Goal: Task Accomplishment & Management: Complete application form

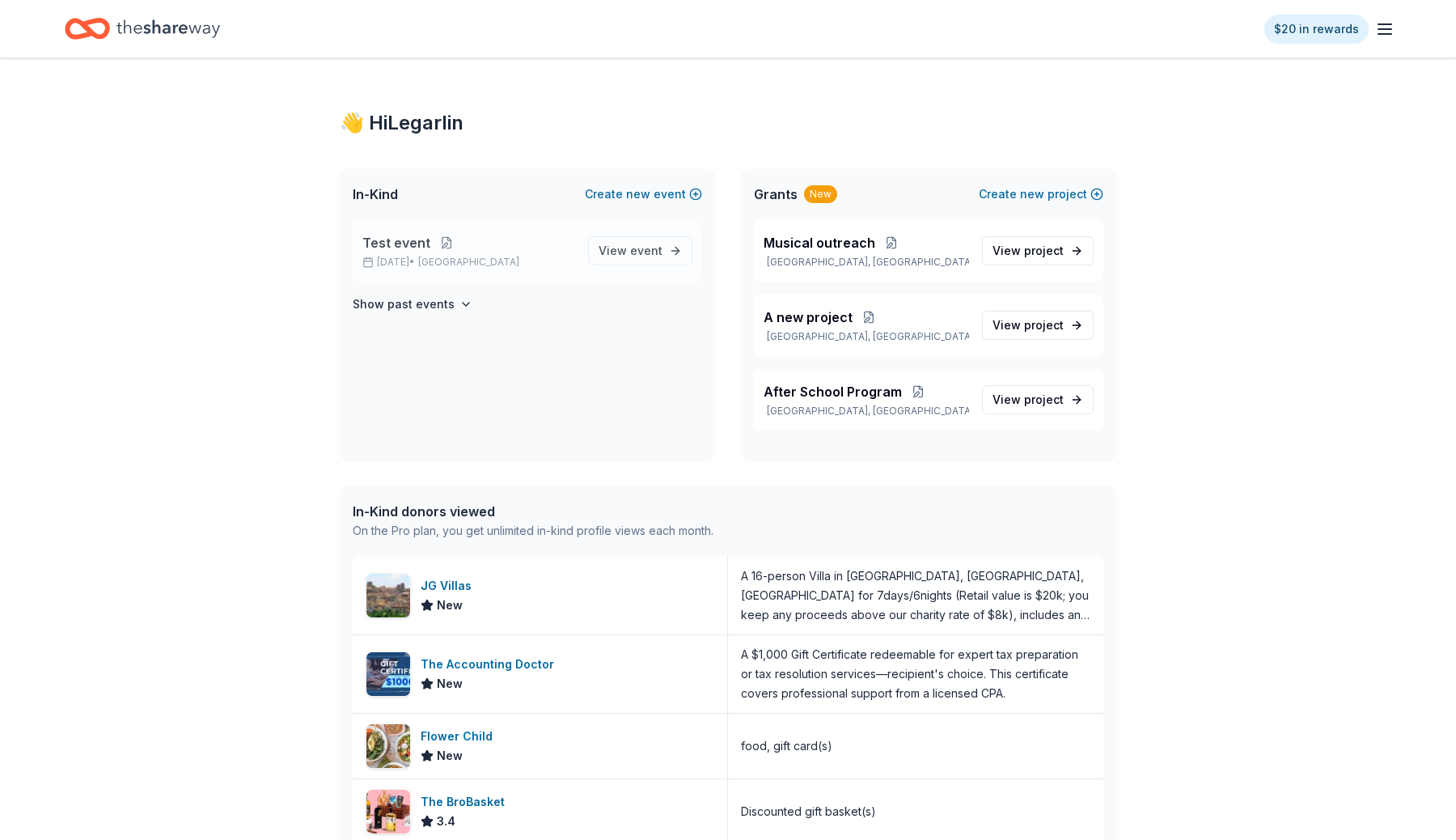
click at [439, 244] on button at bounding box center [447, 242] width 33 height 12
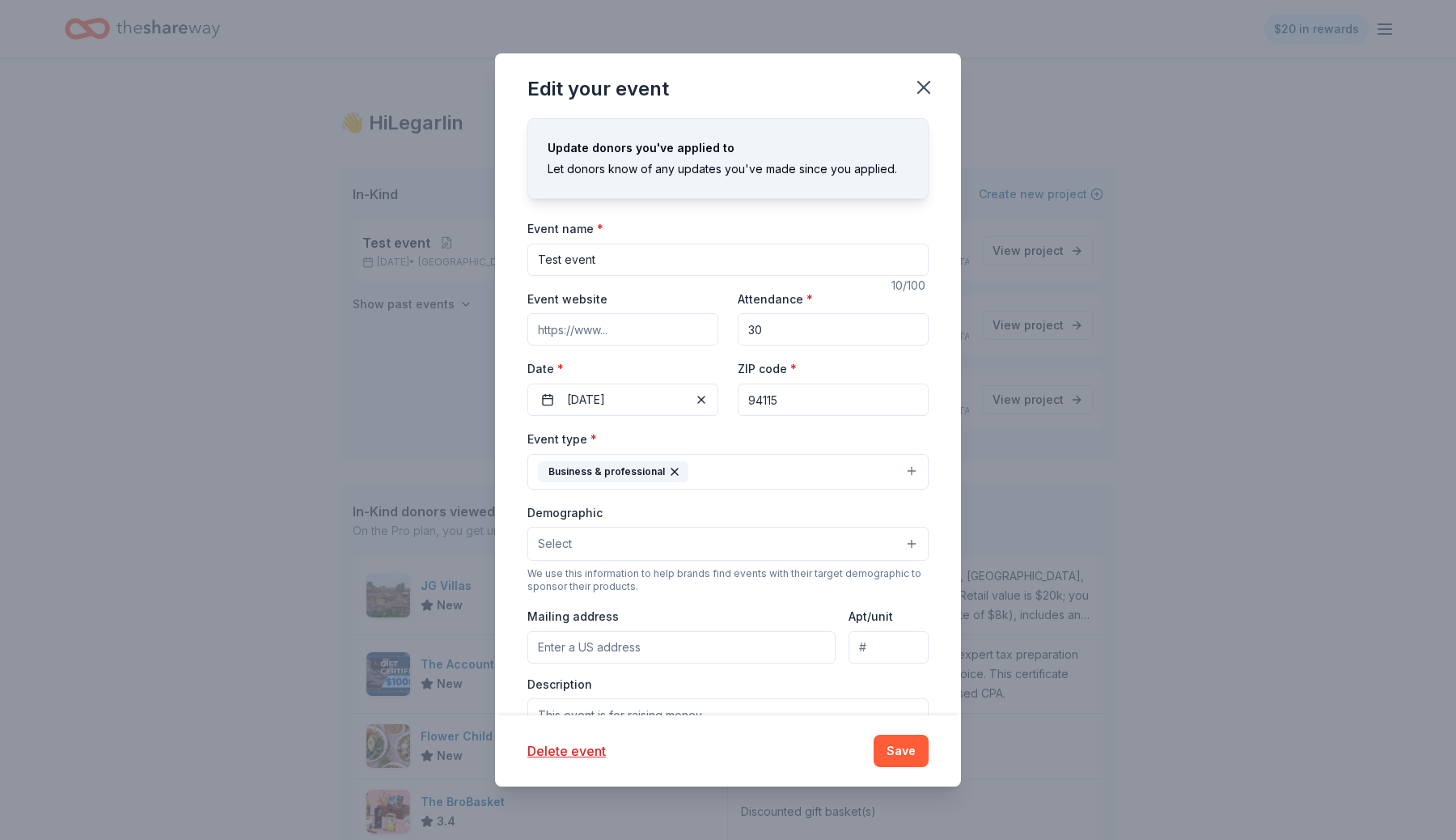
click at [806, 395] on input "94115" at bounding box center [833, 400] width 191 height 33
paste input "4002"
type input "40025"
click at [843, 437] on div "Event type * Business & professional" at bounding box center [728, 458] width 401 height 60
click at [902, 762] on button "Save" at bounding box center [901, 751] width 55 height 33
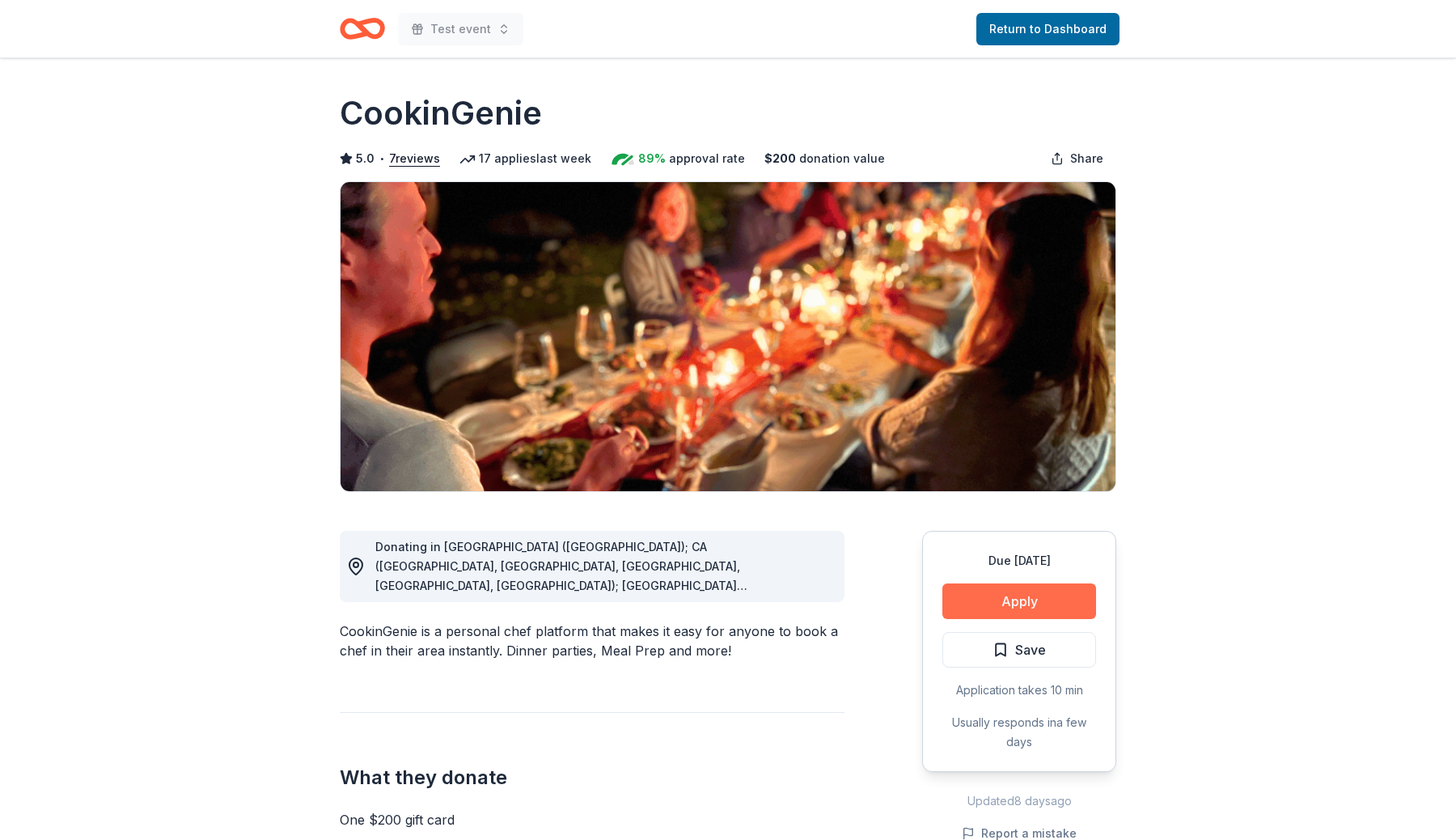
click at [1019, 595] on button "Apply" at bounding box center [1020, 600] width 153 height 35
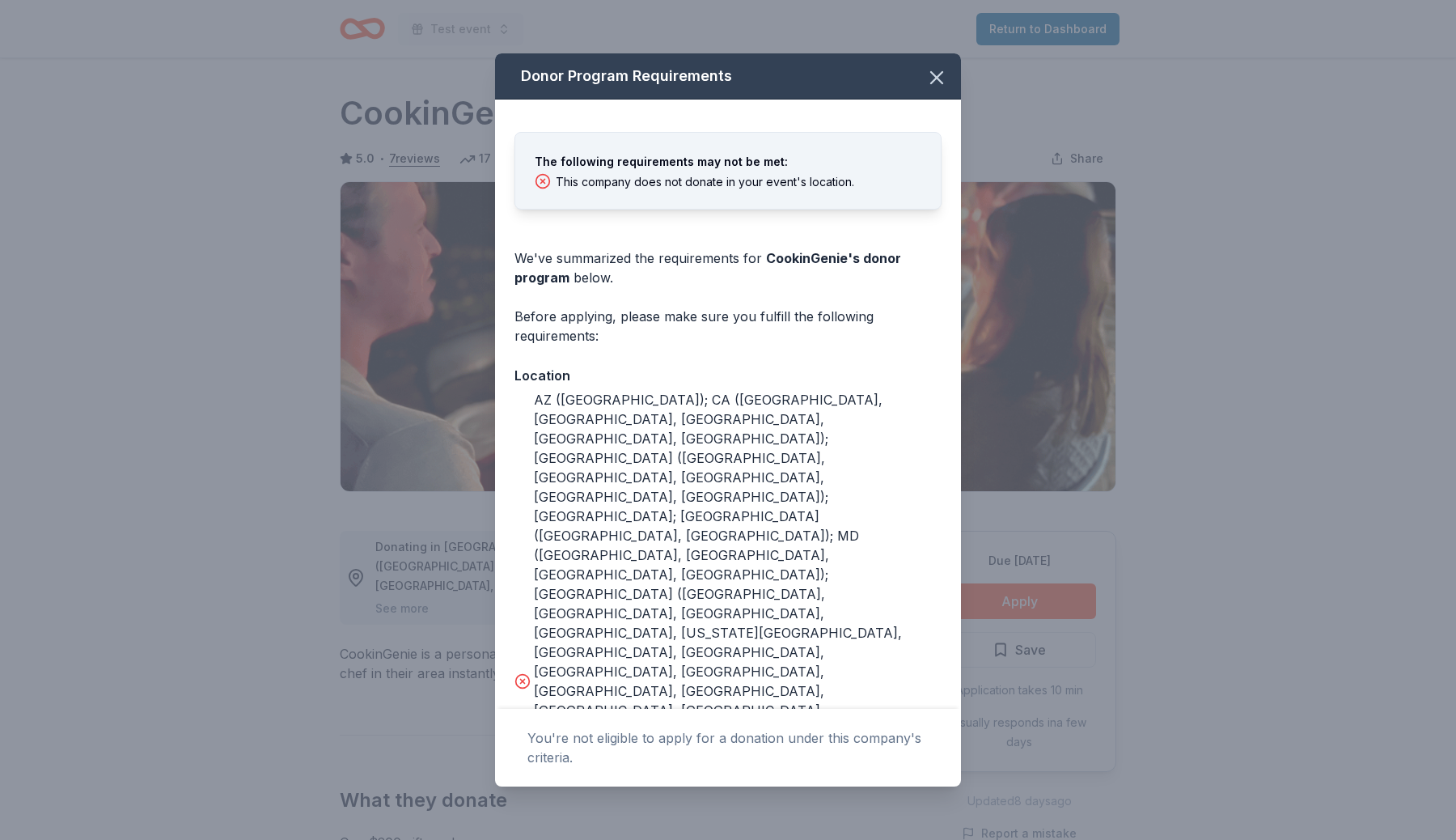
scroll to position [204, 0]
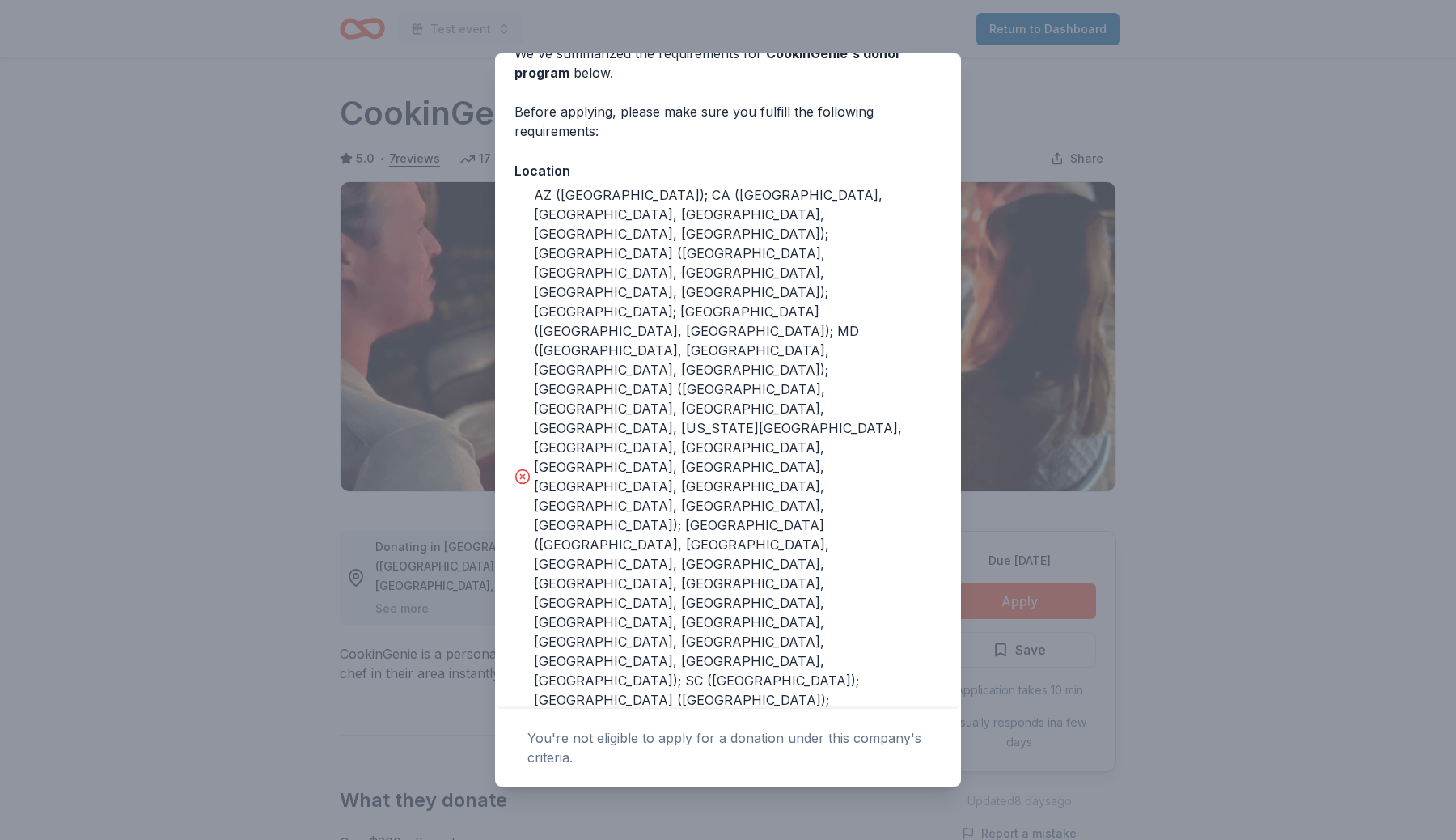
click at [1219, 387] on div "Donor Program Requirements The following requirements may not be met: This comp…" at bounding box center [728, 420] width 1456 height 840
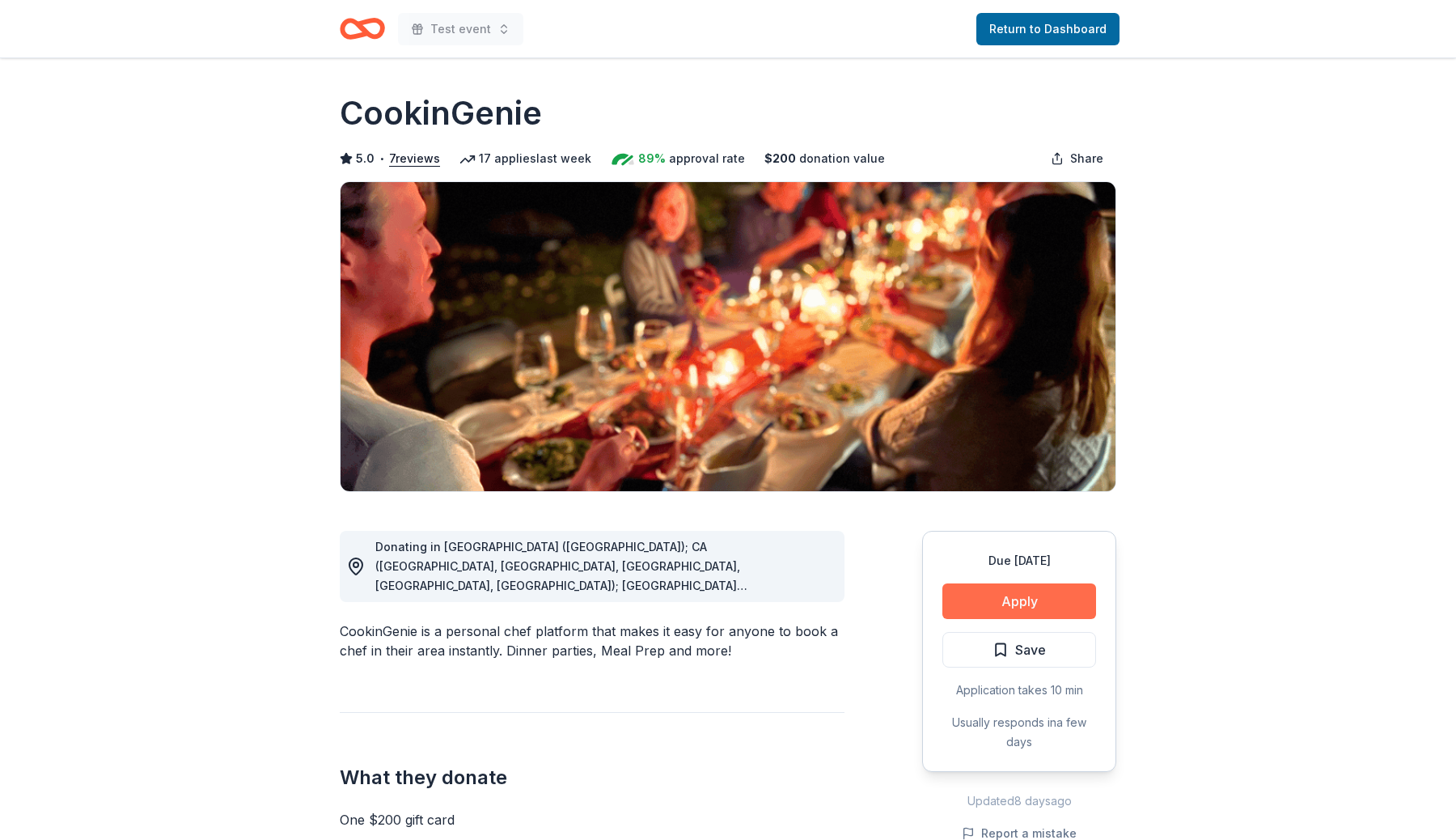
click at [1051, 596] on button "Apply" at bounding box center [1020, 600] width 153 height 35
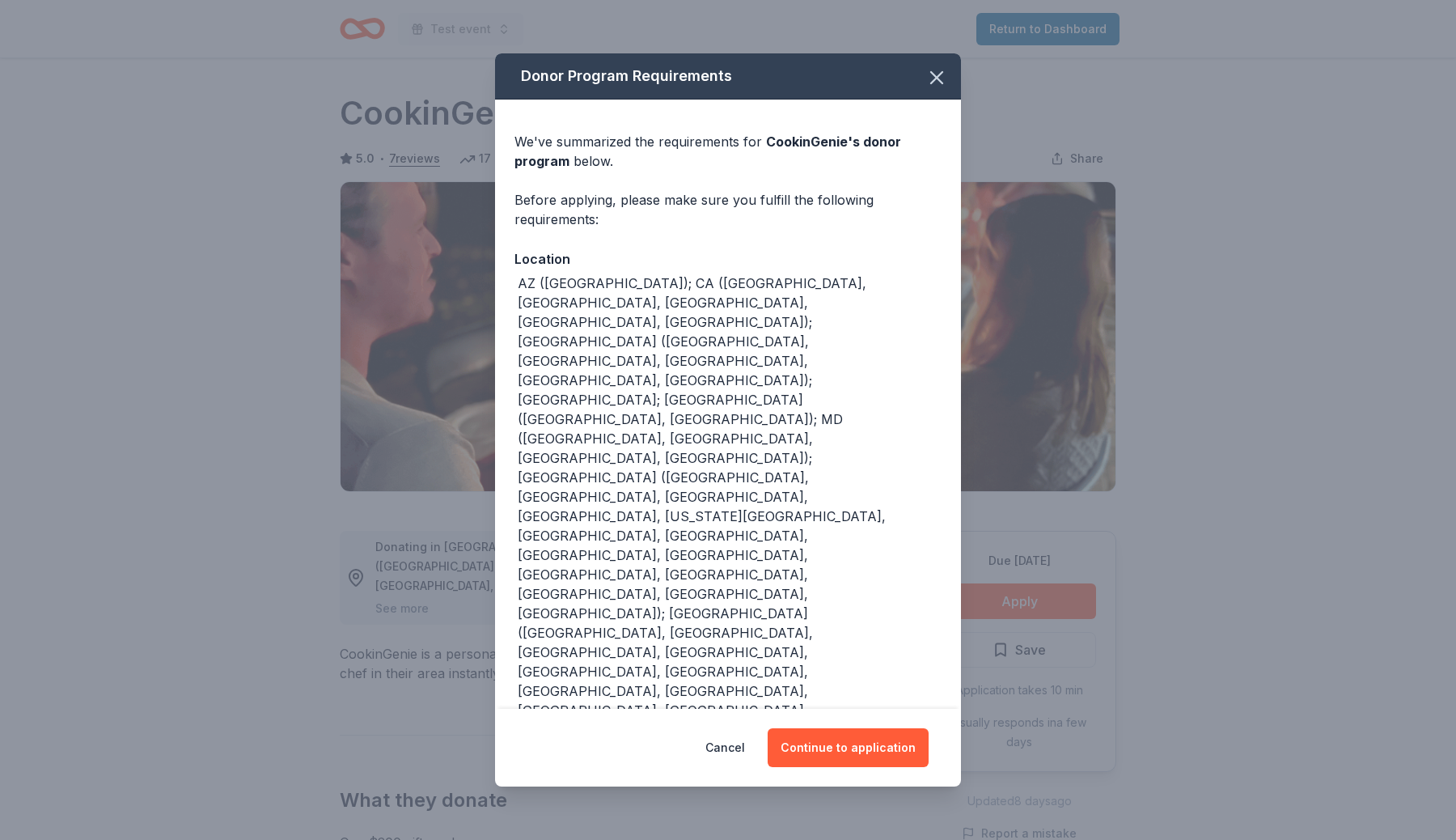
click at [632, 308] on div "AZ (Maricopa County); CA (Los Angeles County, Riverside County, San Francisco C…" at bounding box center [730, 564] width 424 height 582
click at [807, 390] on div "AZ (Maricopa County); CA (Los Angeles County, Riverside County, San Francisco C…" at bounding box center [730, 564] width 424 height 582
click at [849, 452] on div "AZ (Maricopa County); CA (Los Angeles County, Riverside County, San Francisco C…" at bounding box center [730, 564] width 424 height 582
click at [829, 730] on button "Continue to application" at bounding box center [848, 747] width 161 height 38
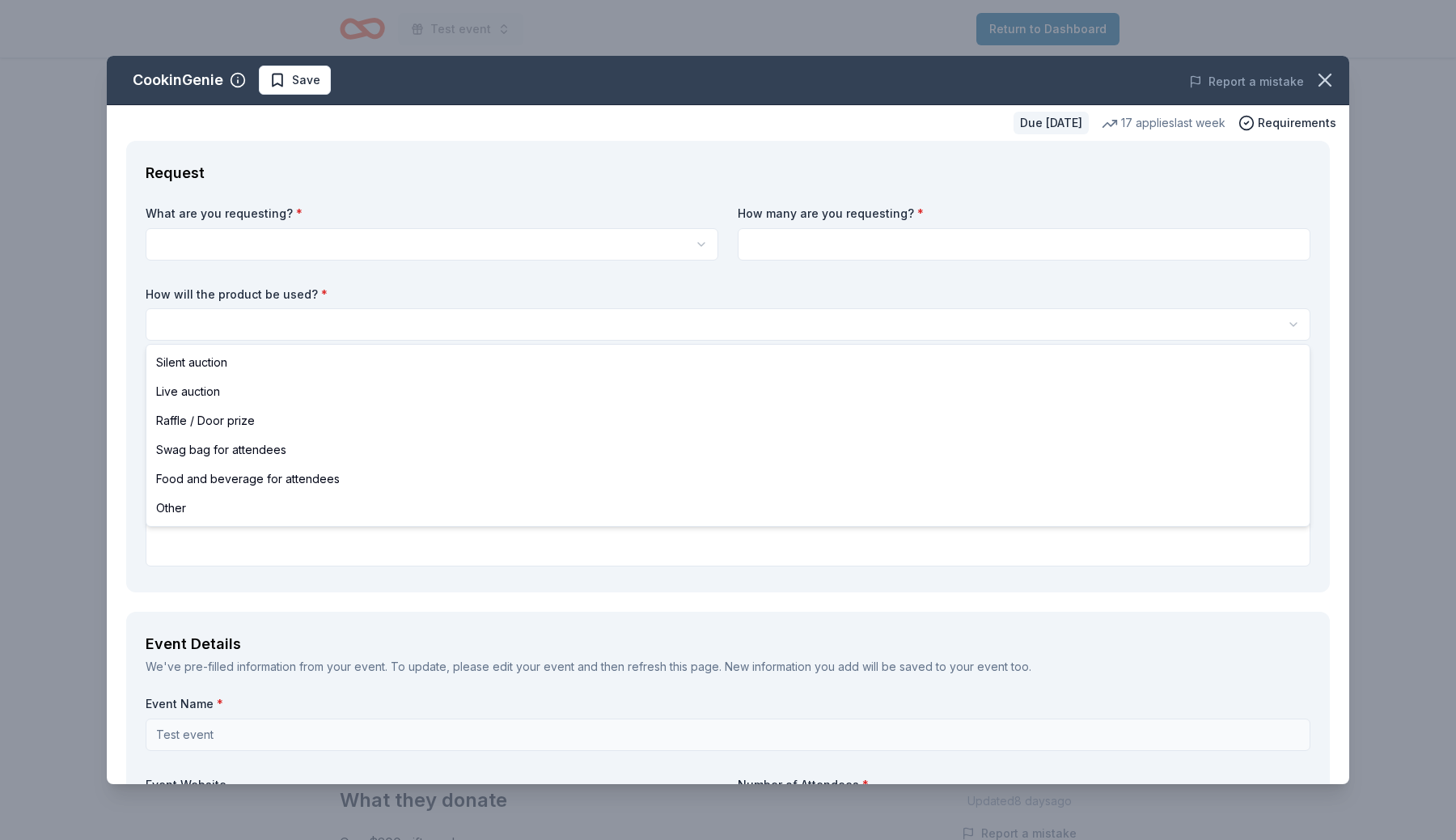
click at [452, 308] on html "Test event Return to Dashboard Due in 35 days Share CookinGenie 5.0 • 7 reviews…" at bounding box center [728, 420] width 1456 height 840
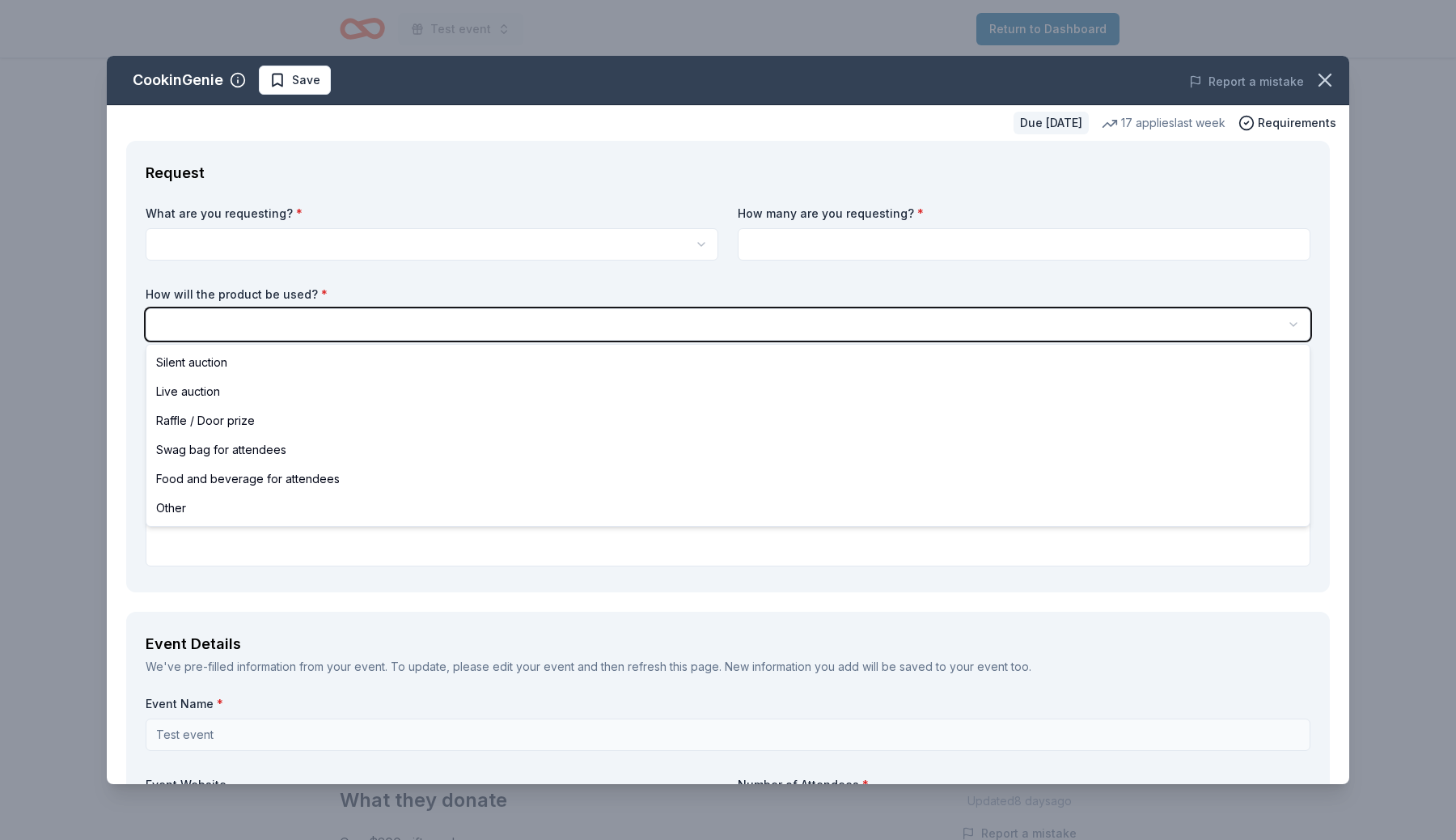
click at [565, 171] on html "Test event Return to Dashboard Due in 35 days Share CookinGenie 5.0 • 7 reviews…" at bounding box center [728, 420] width 1456 height 840
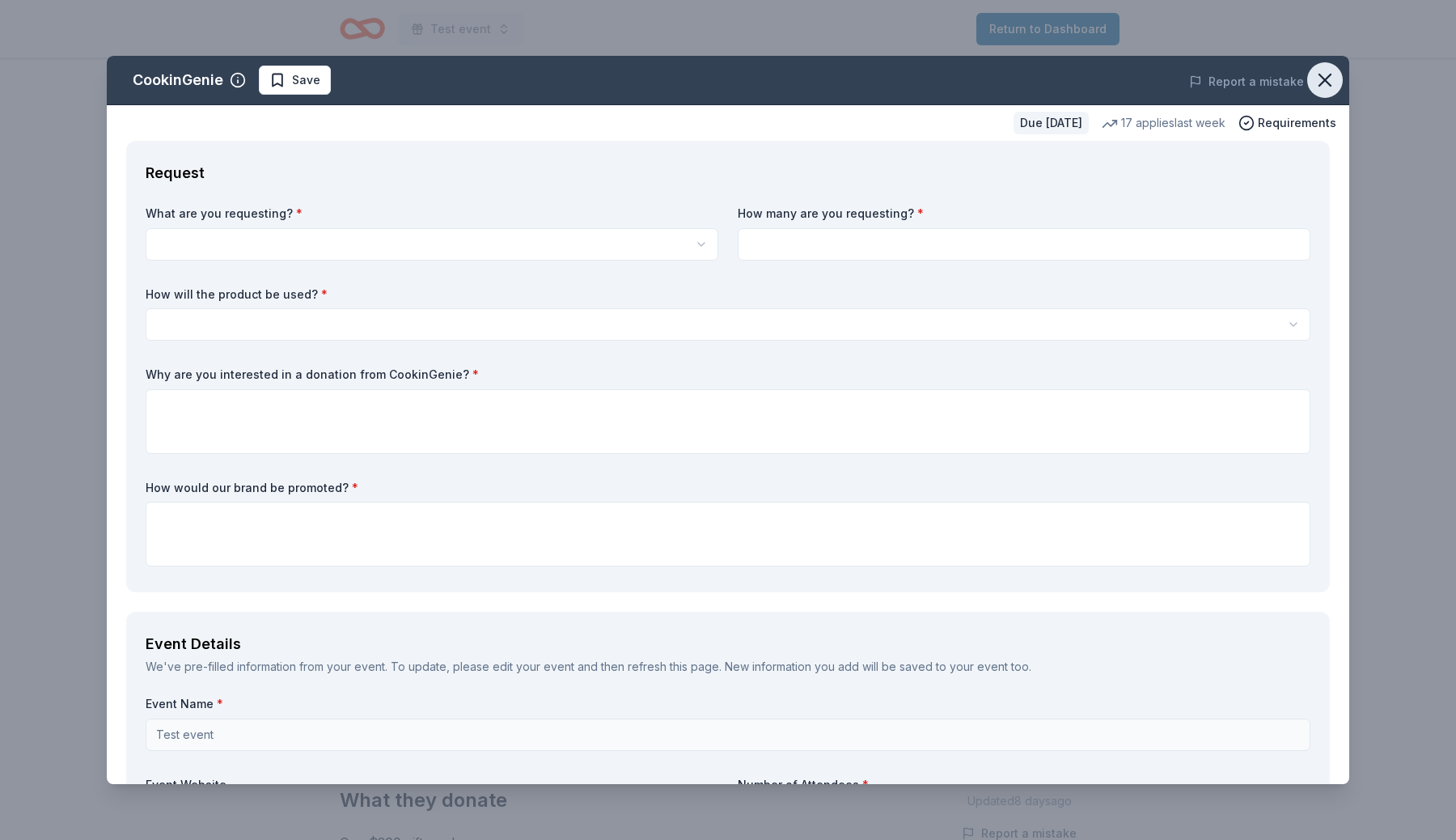
click at [1315, 75] on icon "button" at bounding box center [1326, 81] width 23 height 23
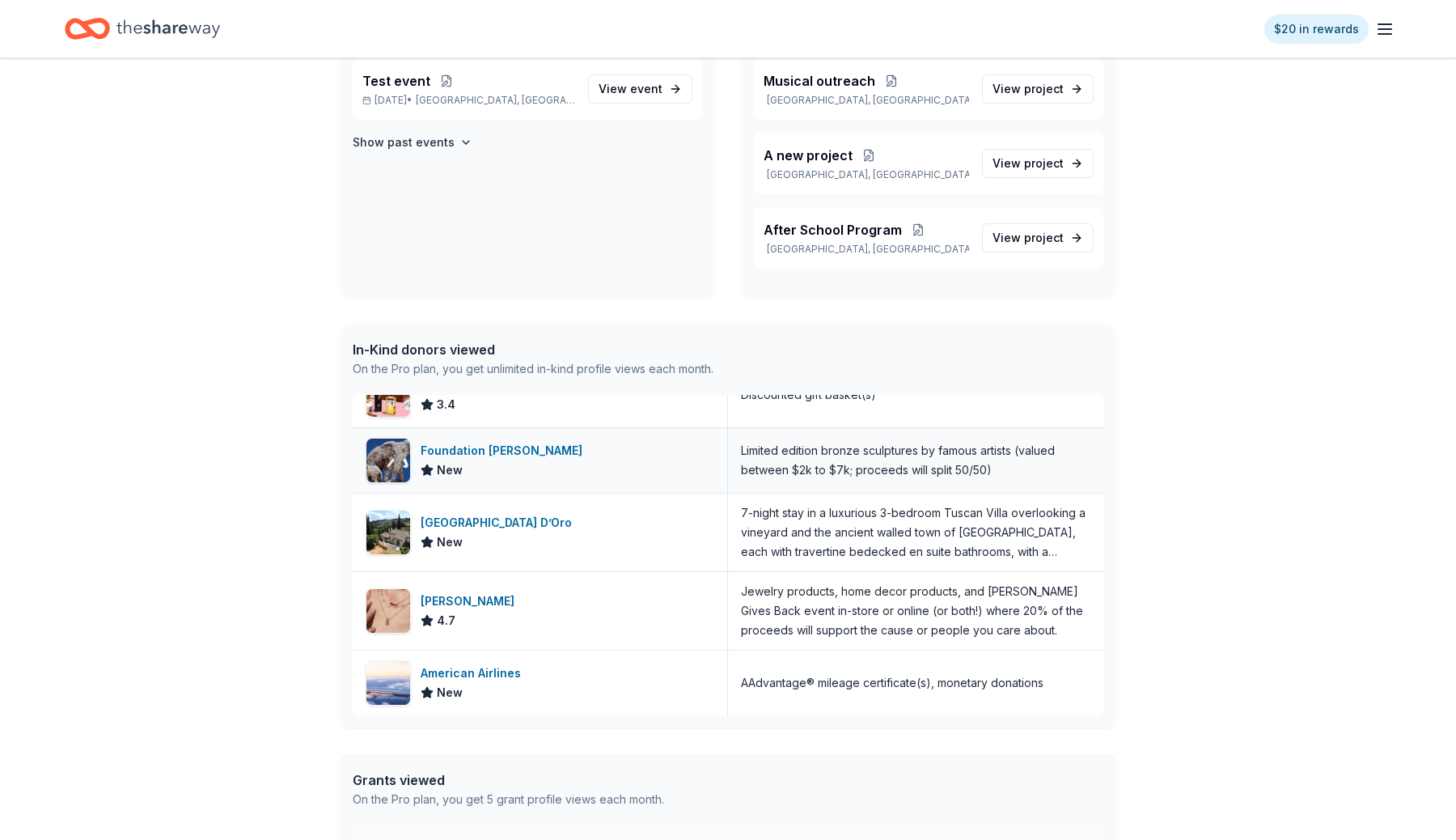
scroll to position [194, 0]
